Goal: Find specific page/section: Find specific page/section

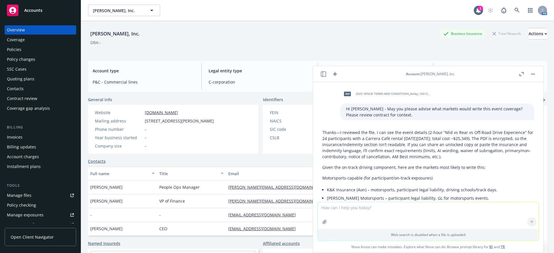
scroll to position [253, 0]
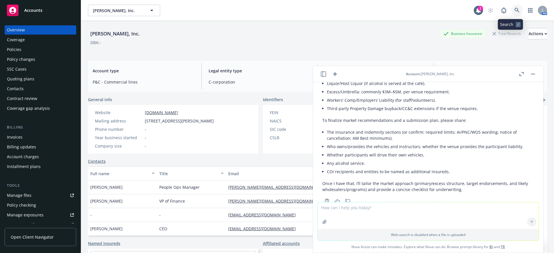
click at [511, 13] on link at bounding box center [517, 11] width 12 height 12
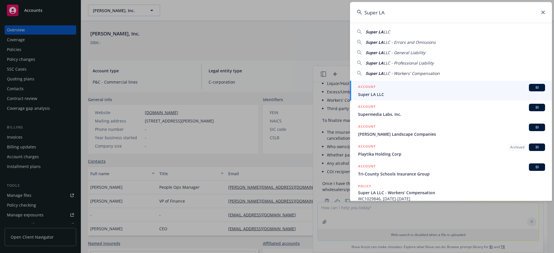
type input "Super LA"
click at [445, 92] on span "Super LA LLC" at bounding box center [451, 94] width 187 height 6
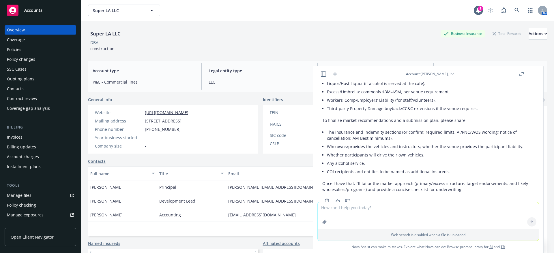
click at [534, 72] on button "button" at bounding box center [532, 74] width 7 height 7
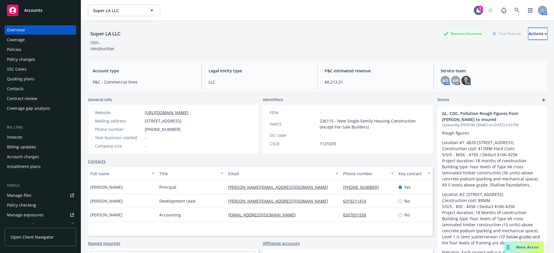
click at [529, 35] on div "Actions" at bounding box center [538, 33] width 18 height 11
click at [494, 74] on link "Copy logging email" at bounding box center [499, 73] width 95 height 12
